Goal: Task Accomplishment & Management: Manage account settings

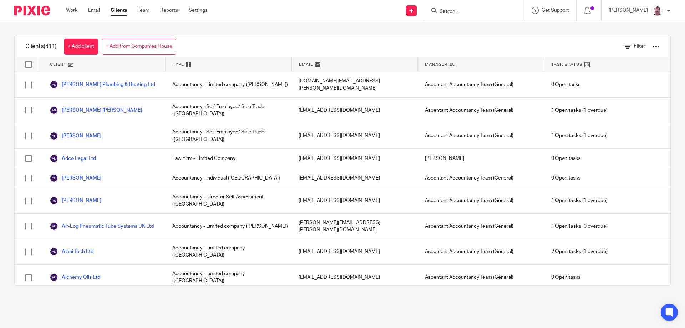
click at [460, 10] on input "Search" at bounding box center [470, 12] width 64 height 6
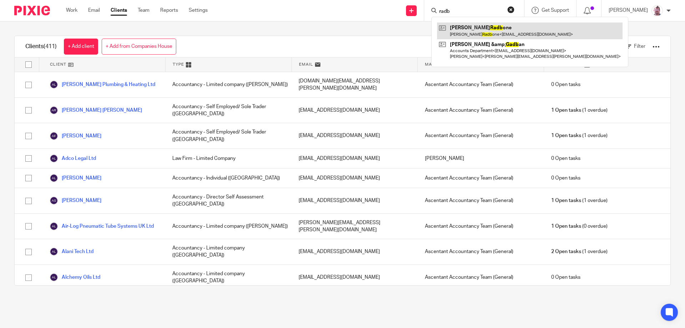
type input "radb"
click at [498, 24] on link at bounding box center [530, 30] width 186 height 16
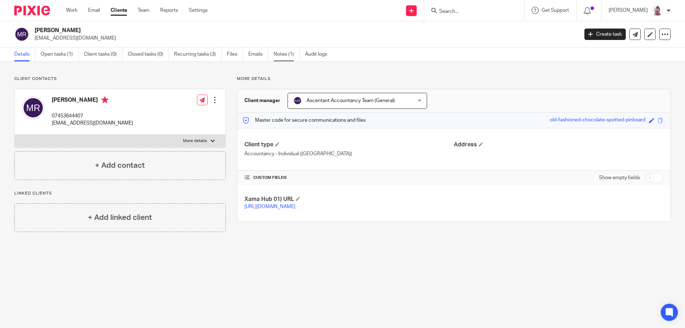
click at [279, 50] on link "Notes (1)" at bounding box center [287, 54] width 26 height 14
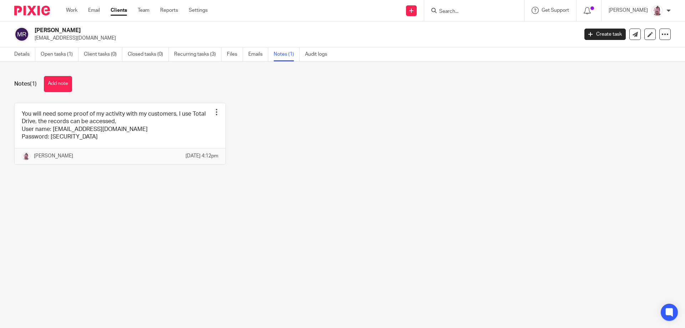
click at [54, 37] on p "[EMAIL_ADDRESS][DOMAIN_NAME]" at bounding box center [304, 38] width 539 height 7
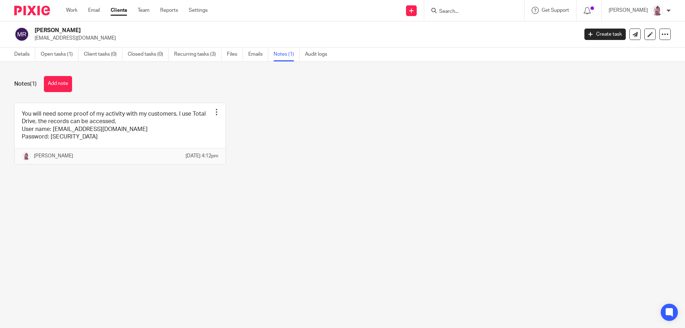
click at [57, 95] on div "Notes (1) Add note You will need some proof of my activity with my customers, I…" at bounding box center [342, 126] width 685 height 128
click at [59, 90] on button "Add note" at bounding box center [58, 84] width 28 height 16
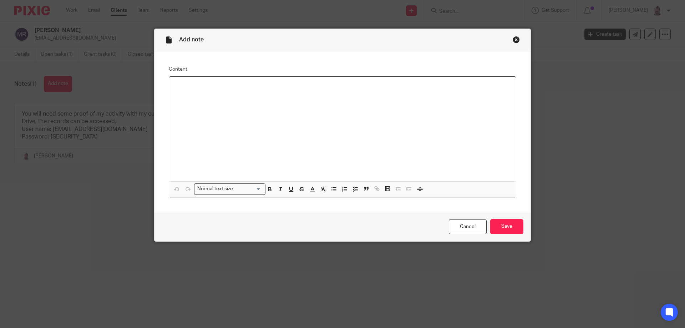
click at [257, 153] on div at bounding box center [342, 129] width 347 height 105
drag, startPoint x: 201, startPoint y: 101, endPoint x: 164, endPoint y: 100, distance: 37.1
click at [164, 100] on div "Content mgradbone@aol.com Sh1ntar0@3 Normal text size Loading... Remove Edit In…" at bounding box center [342, 131] width 376 height 160
copy p "Sh1ntar0@3"
drag, startPoint x: 502, startPoint y: 225, endPoint x: 229, endPoint y: 160, distance: 280.5
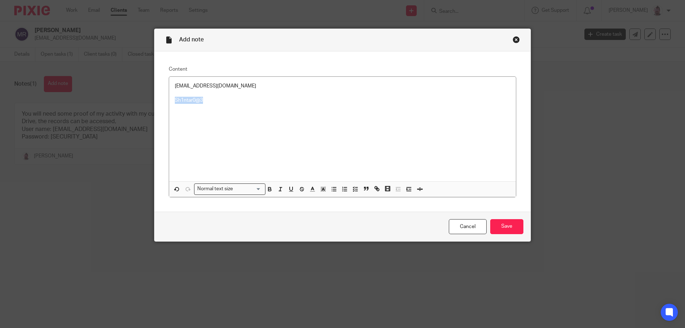
click at [247, 165] on form "Add note Content mgradbone@aol.com Sh1ntar0@3 Normal text size Loading... Remov…" at bounding box center [342, 135] width 376 height 212
click at [175, 86] on p "[EMAIL_ADDRESS][DOMAIN_NAME]" at bounding box center [342, 85] width 335 height 7
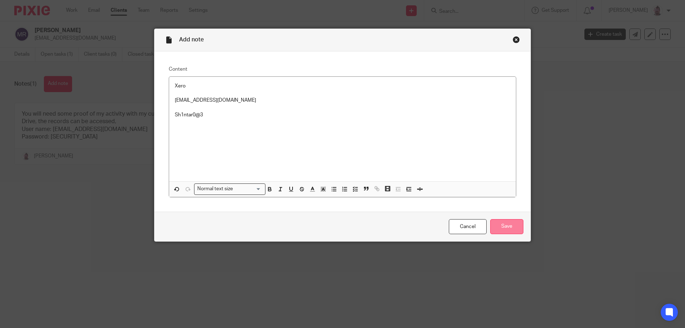
click at [506, 228] on input "Save" at bounding box center [506, 226] width 33 height 15
